Goal: Check status: Check status

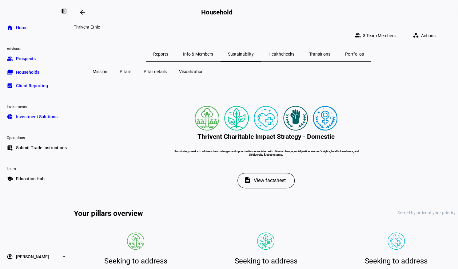
click at [168, 52] on span "Reports" at bounding box center [160, 54] width 15 height 4
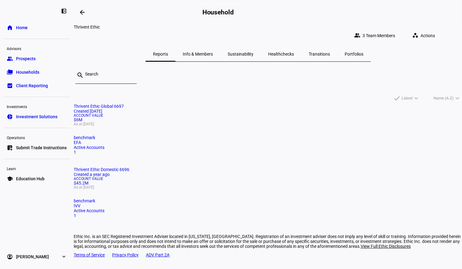
click at [250, 167] on mat-card "Thrivent Ethic Domestic 6696 Created a year ago Account Value $45.2M As at [DAT…" at bounding box center [268, 192] width 388 height 51
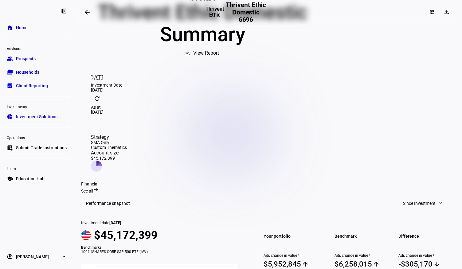
scroll to position [56, 0]
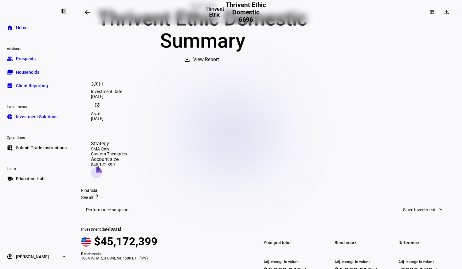
click at [103, 111] on mat-icon "update" at bounding box center [97, 105] width 12 height 12
click at [212, 121] on div "[DATE]" at bounding box center [268, 118] width 354 height 5
click at [101, 89] on mat-icon "[DATE]" at bounding box center [97, 83] width 12 height 12
click at [103, 111] on mat-icon "update" at bounding box center [97, 105] width 12 height 12
click at [219, 67] on span "View Report" at bounding box center [206, 59] width 26 height 15
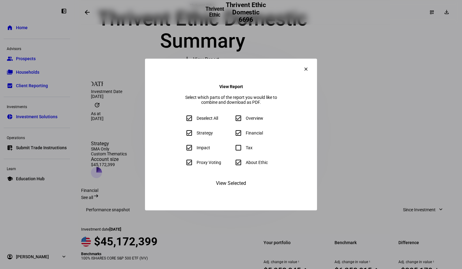
click at [309, 66] on mat-icon "clear" at bounding box center [306, 69] width 6 height 6
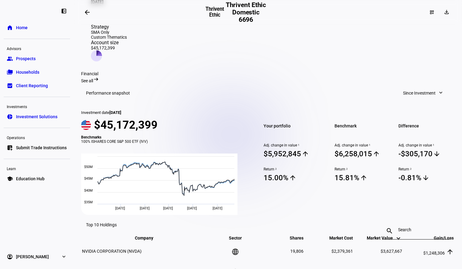
scroll to position [172, 0]
click at [93, 79] on span "See all" at bounding box center [87, 81] width 12 height 5
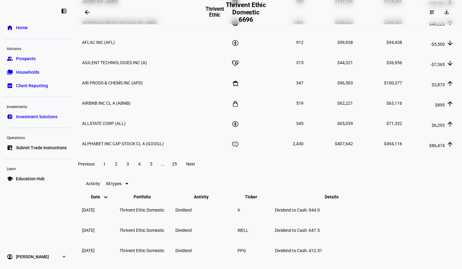
scroll to position [1016, 0]
